Goal: Information Seeking & Learning: Find specific fact

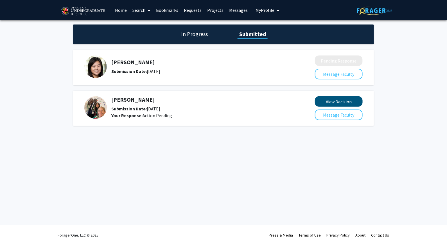
click at [337, 100] on button "View Decision" at bounding box center [339, 101] width 48 height 10
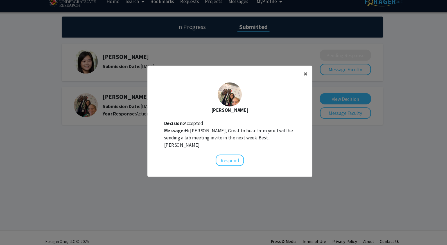
click at [300, 74] on span "×" at bounding box center [302, 78] width 4 height 9
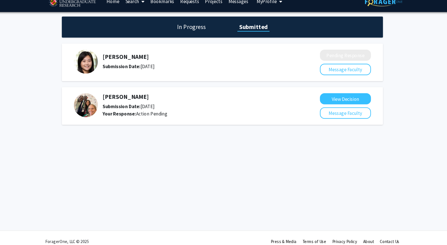
click at [118, 91] on div "[PERSON_NAME] Submission Date: [DATE] Your Response: Action Pending View Decisi…" at bounding box center [223, 108] width 301 height 35
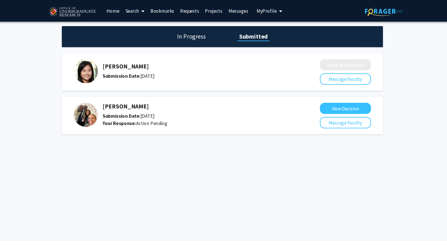
click at [130, 15] on link "Search" at bounding box center [142, 10] width 24 height 20
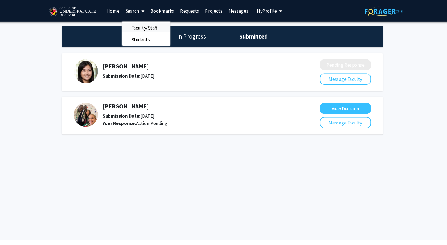
click at [130, 23] on span "Faculty/Staff" at bounding box center [150, 25] width 41 height 11
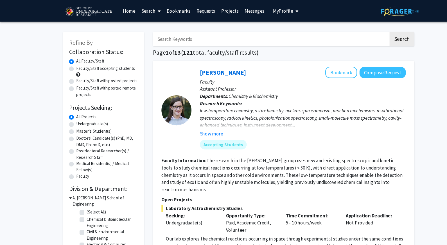
click at [258, 36] on input "Search Keywords" at bounding box center [253, 36] width 221 height 13
type input "[PERSON_NAME]"
click at [377, 37] on button "Search" at bounding box center [376, 36] width 23 height 13
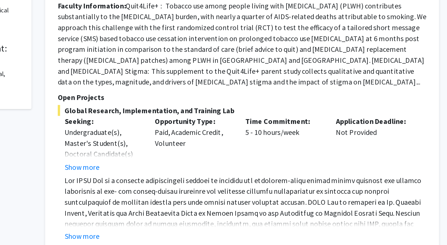
scroll to position [55, 0]
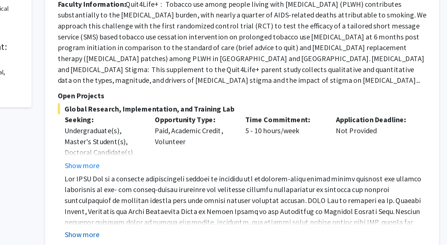
click at [156, 235] on button "Show more" at bounding box center [167, 238] width 22 height 7
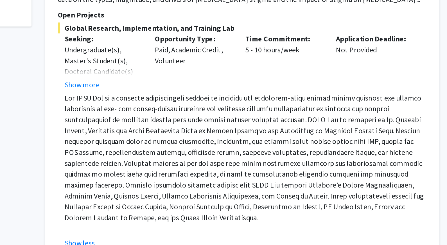
scroll to position [106, 0]
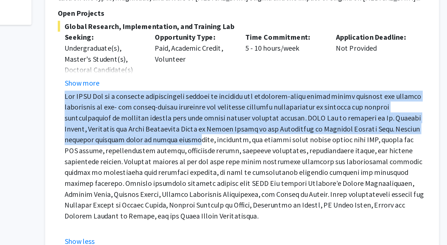
drag, startPoint x: 100, startPoint y: 52, endPoint x: 118, endPoint y: 82, distance: 35.0
click at [151, 106] on div "Global Research, Implementation, and Training Lab Seeking: Undergraduate(s), Ma…" at bounding box center [265, 176] width 229 height 140
click at [156, 150] on span at bounding box center [267, 190] width 223 height 80
